Goal: Transaction & Acquisition: Subscribe to service/newsletter

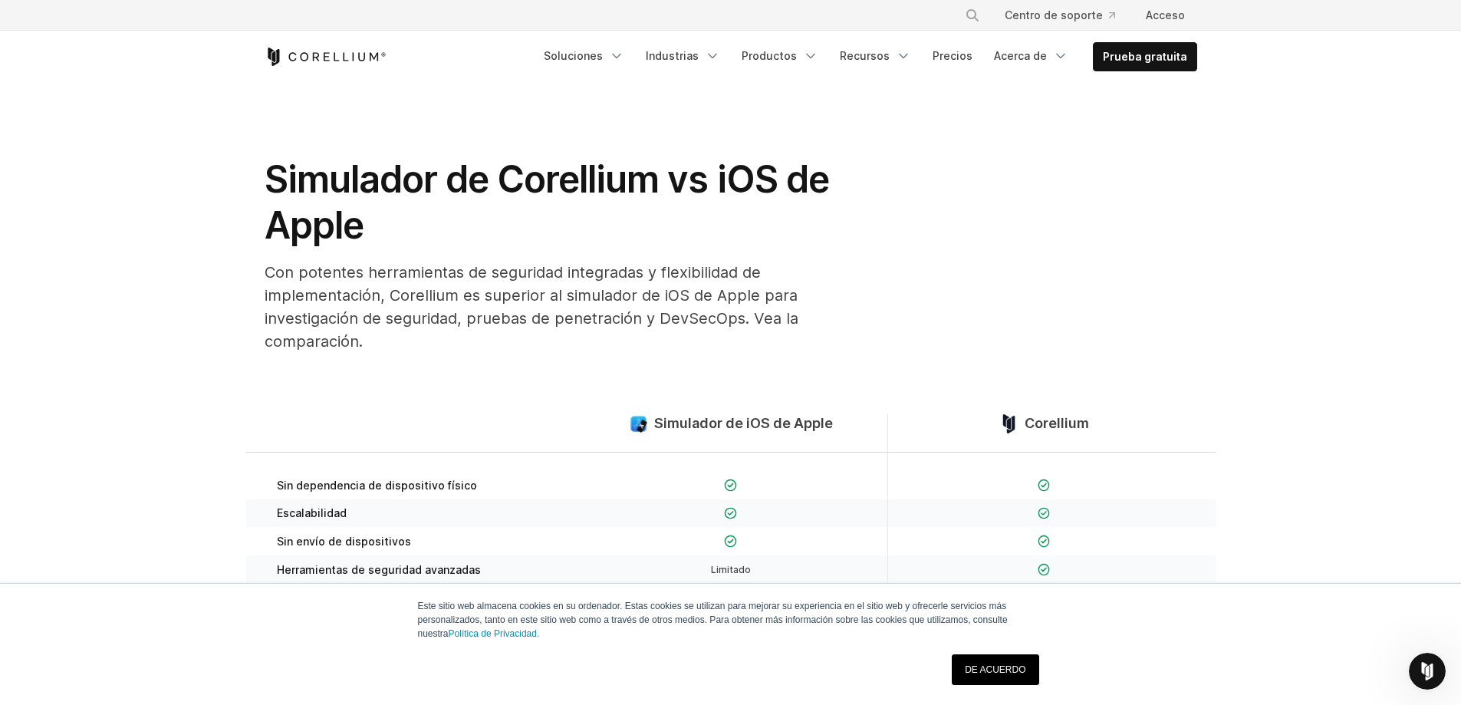
click at [1245, 174] on section "Simulador de Corellium vs iOS de Apple Con potentes herramientas de seguridad i…" at bounding box center [730, 224] width 1461 height 282
click at [1147, 59] on font "Prueba gratuita" at bounding box center [1145, 56] width 84 height 13
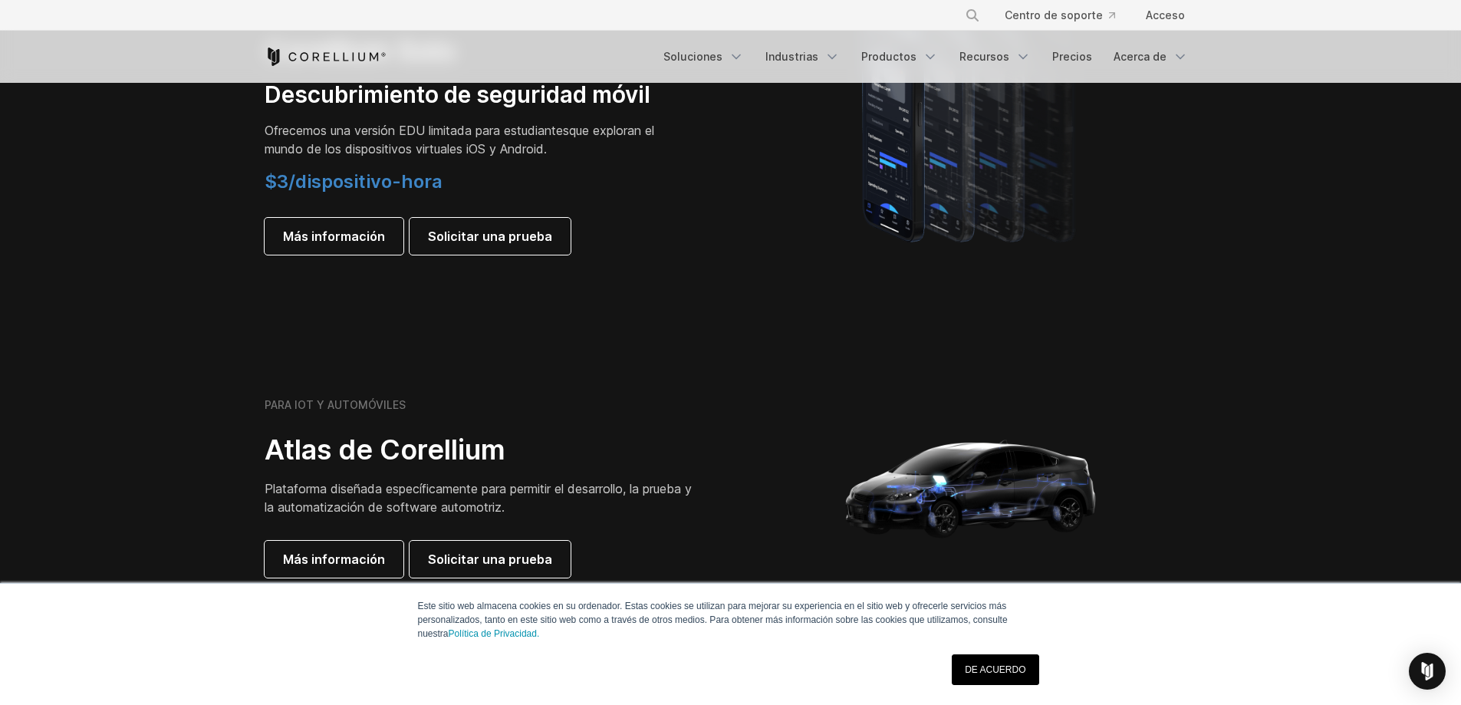
scroll to position [1227, 0]
click at [992, 663] on link "DE ACUERDO" at bounding box center [995, 669] width 87 height 31
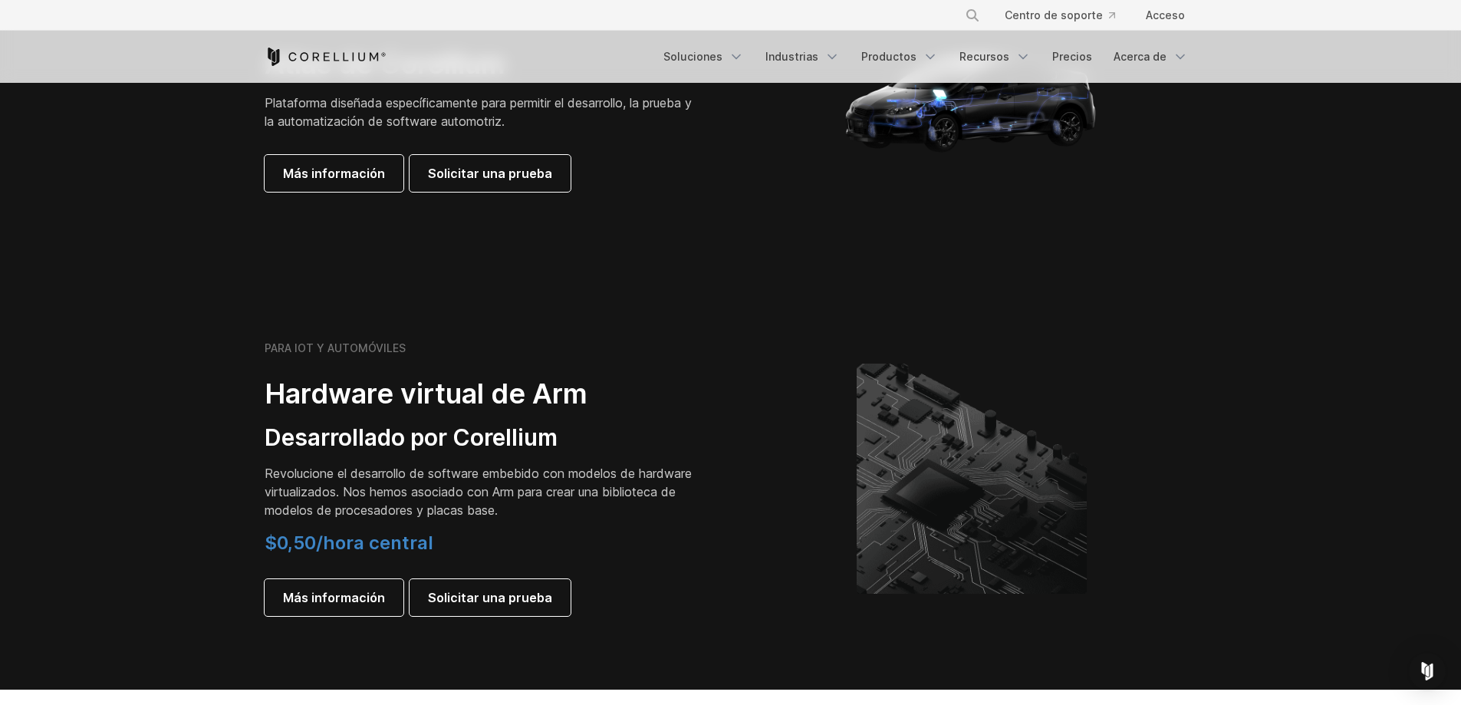
scroll to position [1610, 0]
